Goal: Check status: Check status

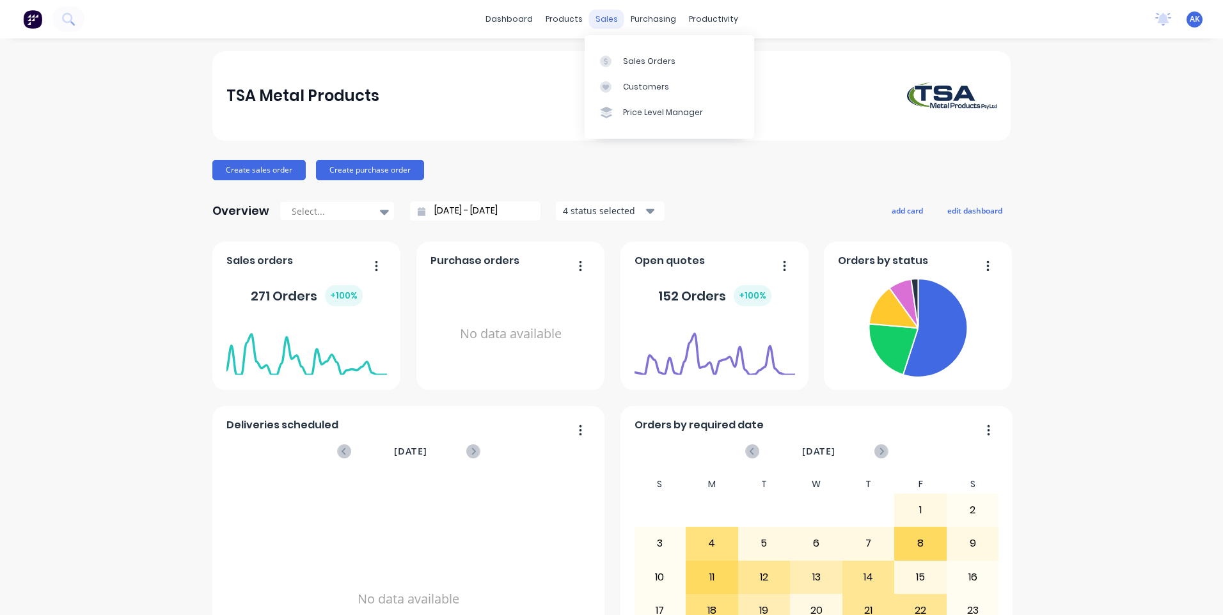
click at [599, 22] on div "sales" at bounding box center [606, 19] width 35 height 19
click at [639, 54] on link "Sales Orders" at bounding box center [669, 61] width 169 height 26
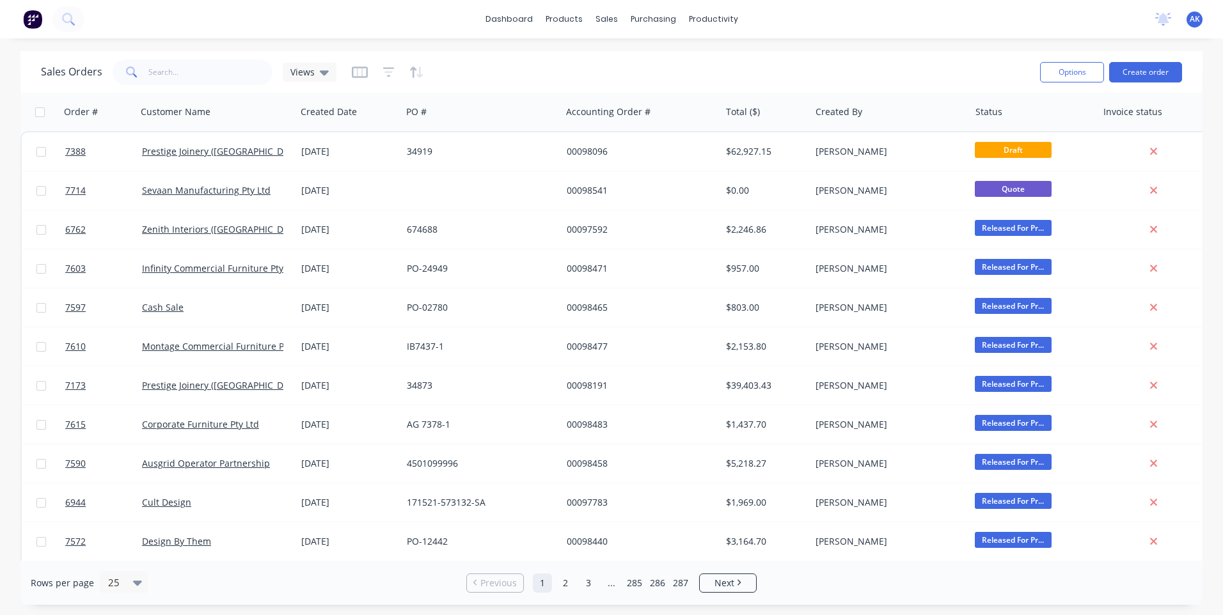
click at [205, 88] on div "Sales Orders Views Options Create order" at bounding box center [611, 72] width 1182 height 42
click at [208, 77] on input "text" at bounding box center [210, 72] width 125 height 26
type input "98572"
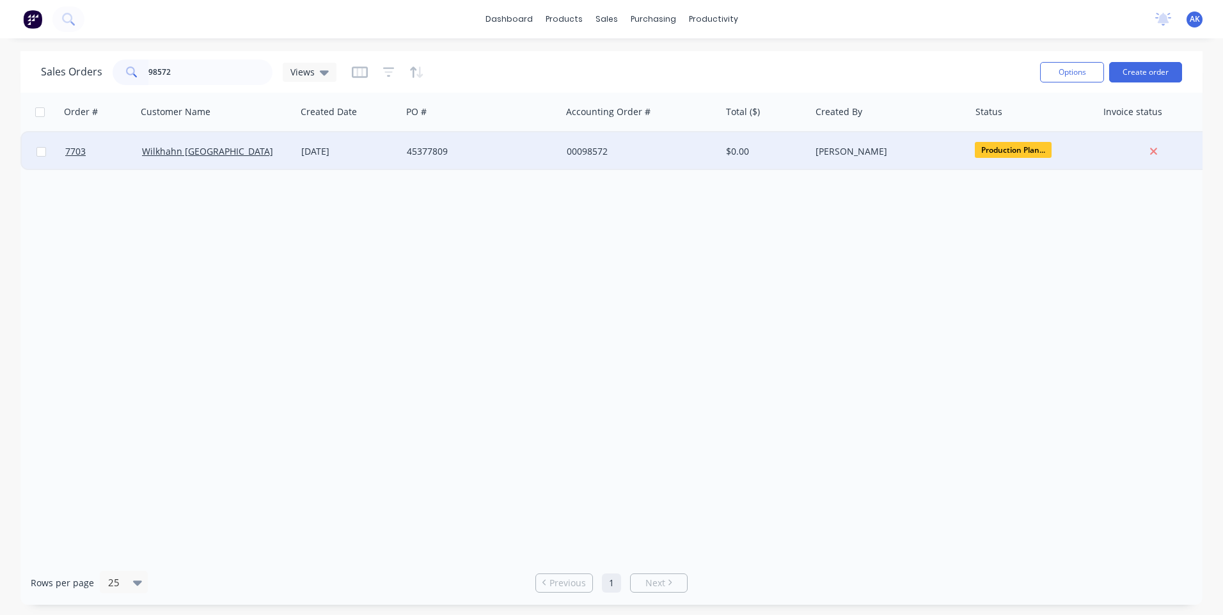
click at [320, 142] on div "[DATE]" at bounding box center [349, 151] width 106 height 38
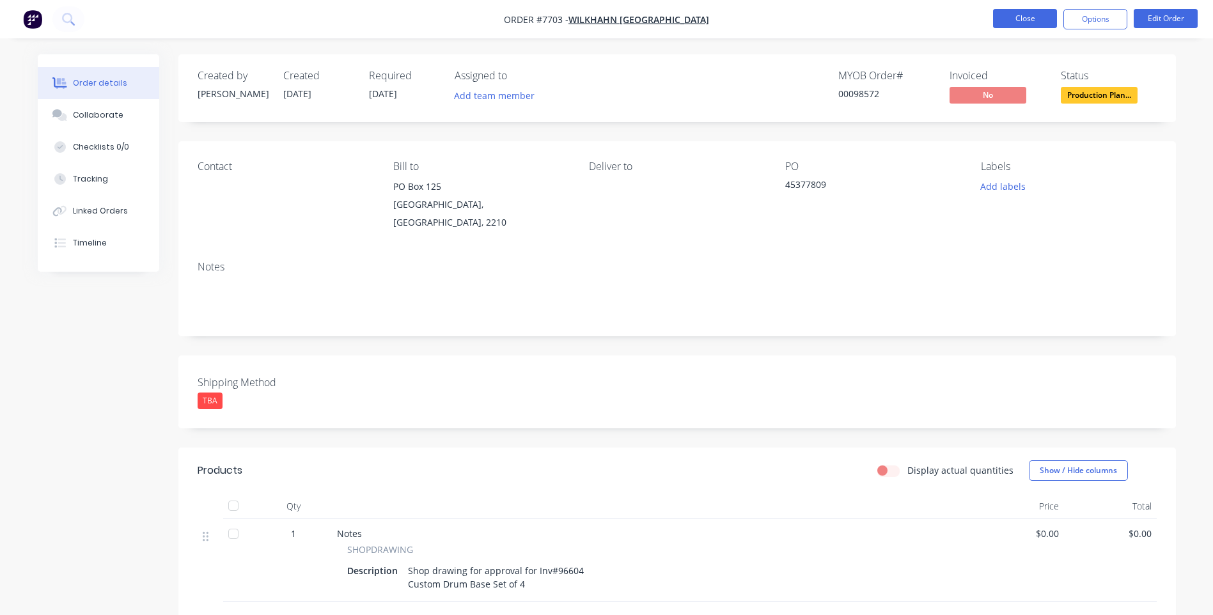
click at [1016, 19] on button "Close" at bounding box center [1025, 18] width 64 height 19
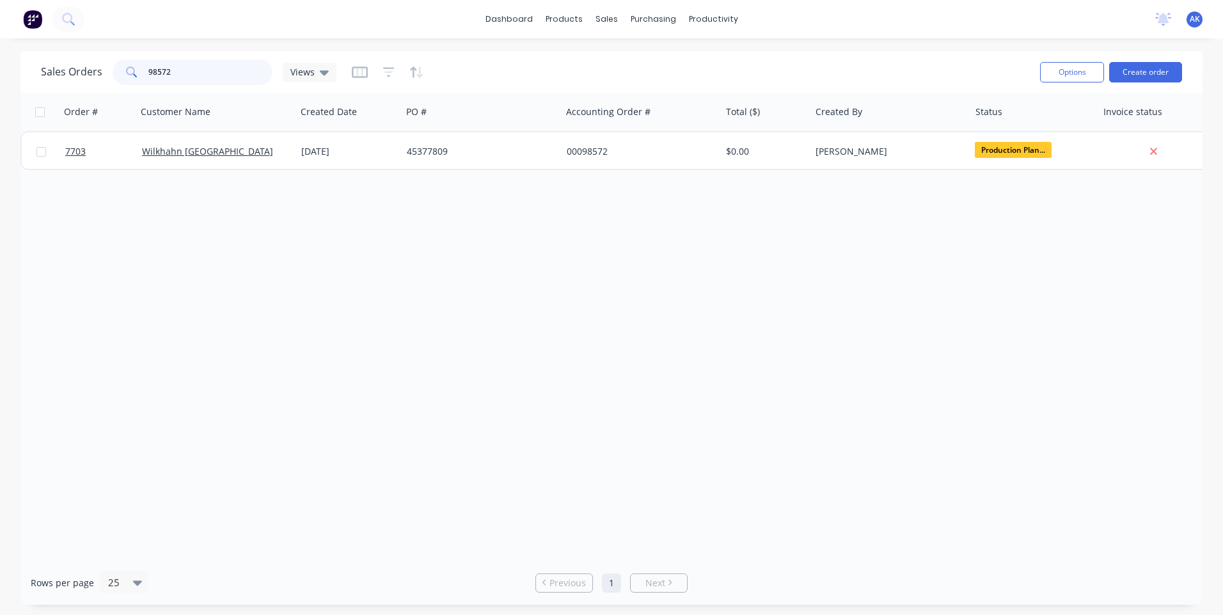
drag, startPoint x: 172, startPoint y: 72, endPoint x: 139, endPoint y: 79, distance: 34.0
click at [139, 79] on div "98572" at bounding box center [193, 72] width 160 height 26
type input "96604"
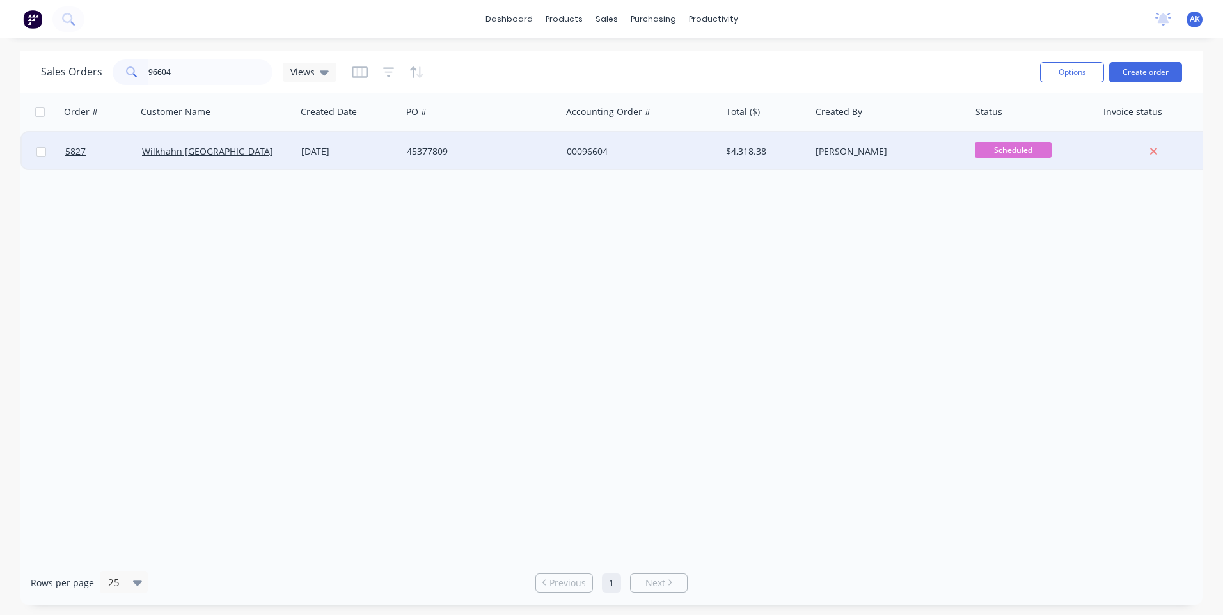
click at [359, 148] on div "[DATE]" at bounding box center [348, 151] width 95 height 13
